Goal: Task Accomplishment & Management: Use online tool/utility

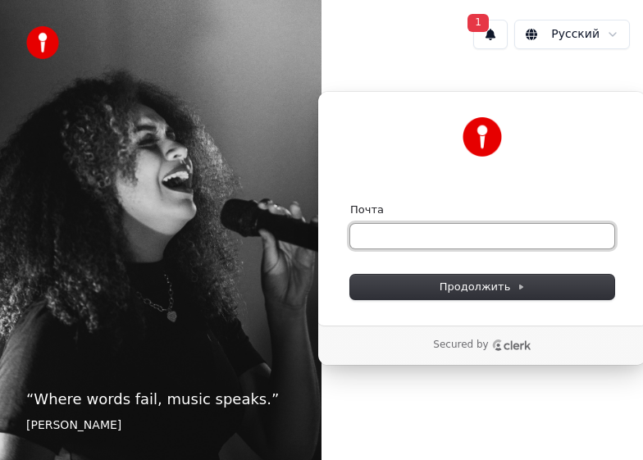
click at [389, 248] on input "Почта" at bounding box center [482, 236] width 264 height 25
type input "*"
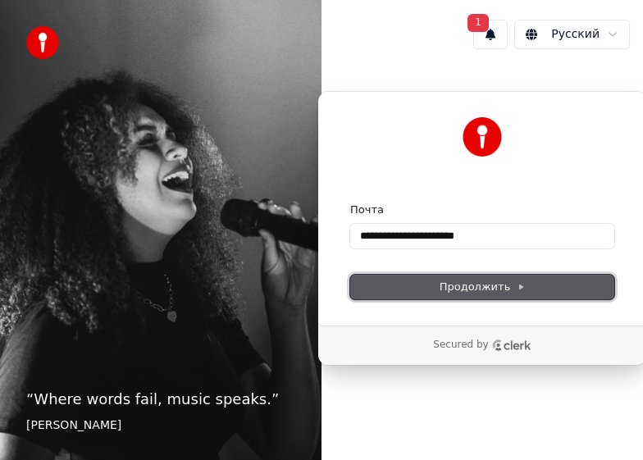
click at [436, 281] on button "Продолжить" at bounding box center [482, 287] width 264 height 25
type input "**********"
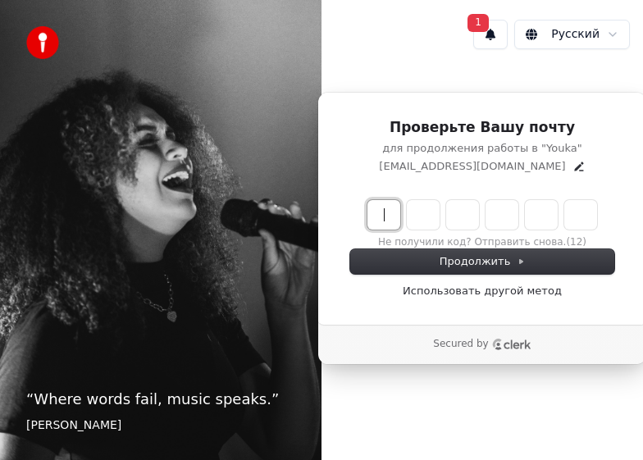
click at [385, 217] on input "Enter verification code" at bounding box center [499, 215] width 263 height 30
type input "******"
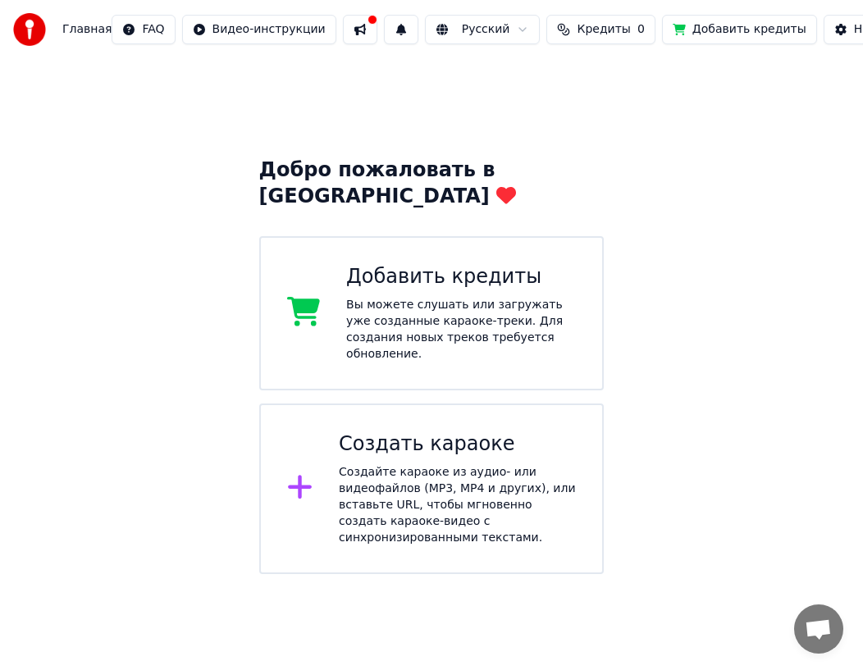
click at [438, 460] on div "Создайте караоке из аудио- или видеофайлов (MP3, MP4 и других), или вставьте UR…" at bounding box center [457, 505] width 237 height 82
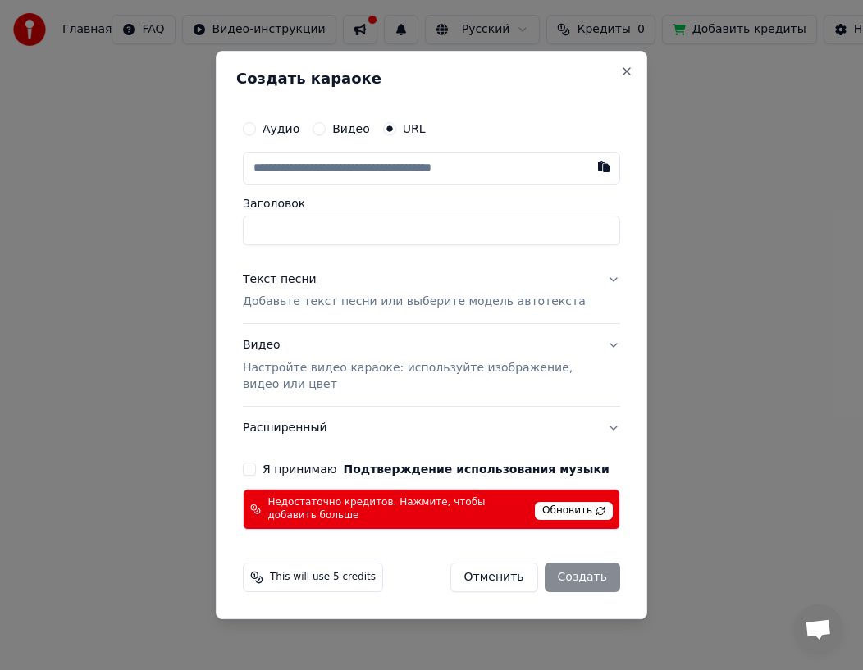
click at [246, 460] on button "Я принимаю Подтверждение использования музыки" at bounding box center [249, 469] width 13 height 13
click at [574, 460] on span "Обновить" at bounding box center [574, 511] width 78 height 18
click at [368, 164] on input "text" at bounding box center [431, 168] width 377 height 33
click at [620, 73] on button "Close" at bounding box center [626, 71] width 13 height 13
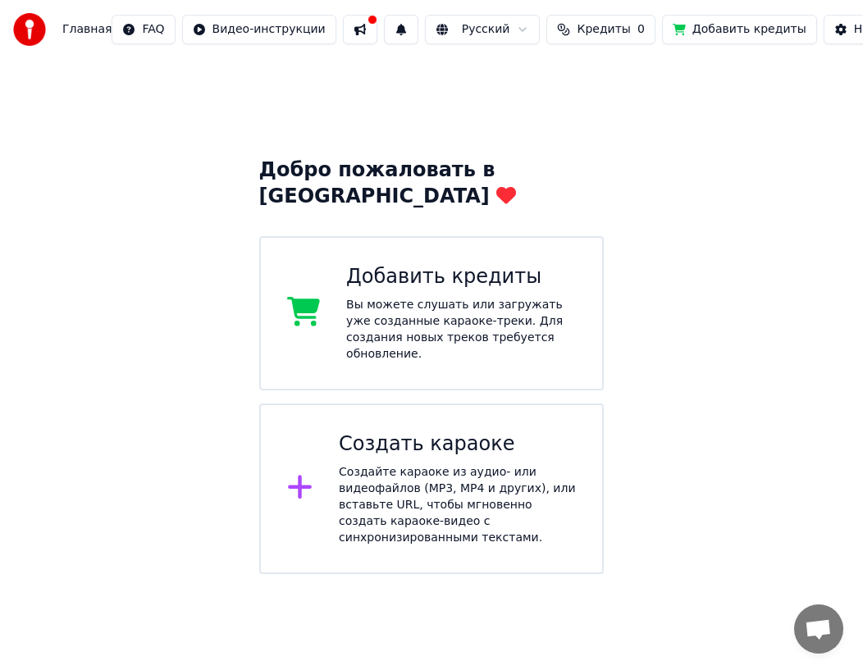
click at [643, 30] on button "Добавить кредиты" at bounding box center [739, 30] width 155 height 30
